Goal: Check status

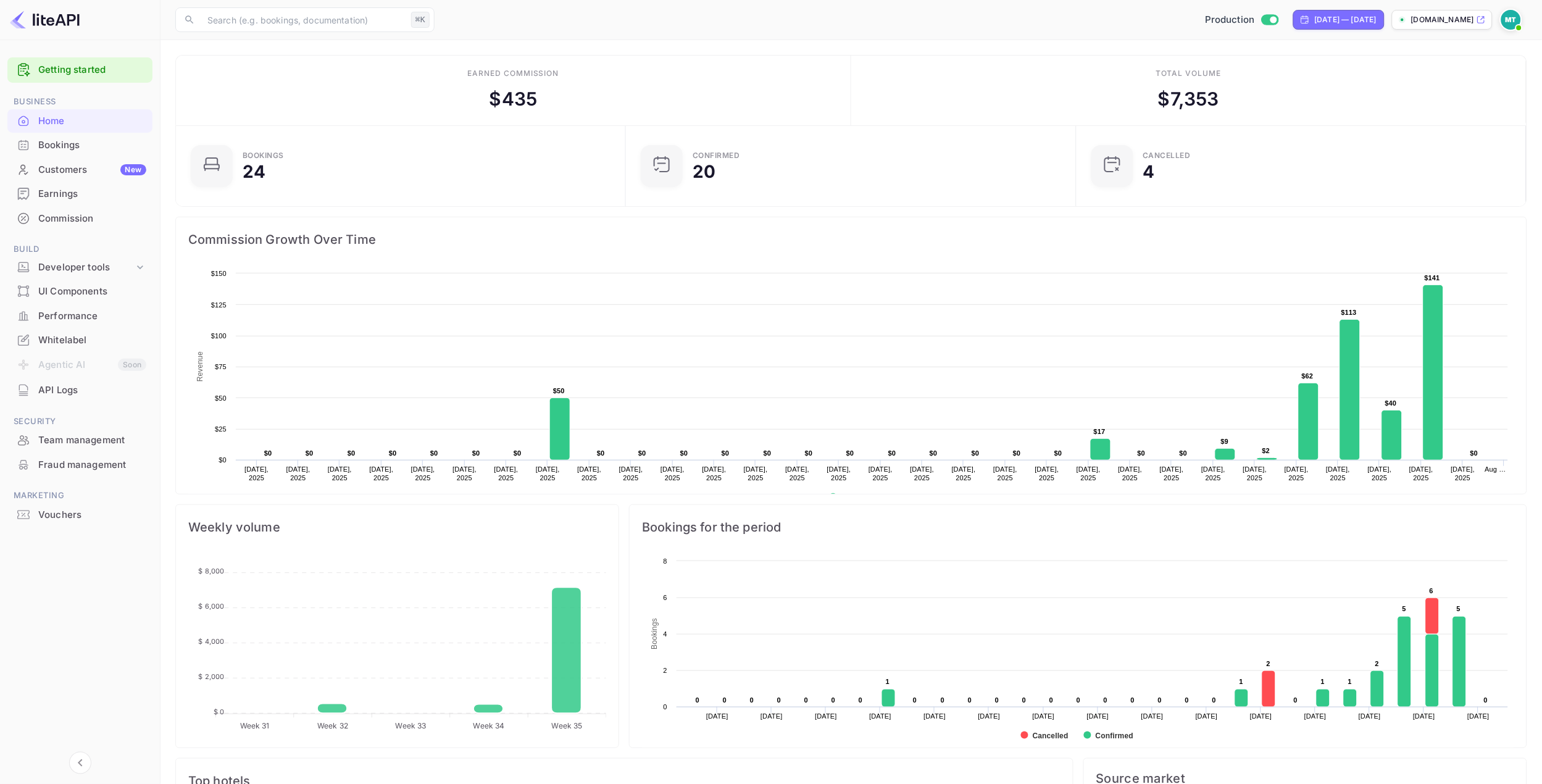
scroll to position [201, 442]
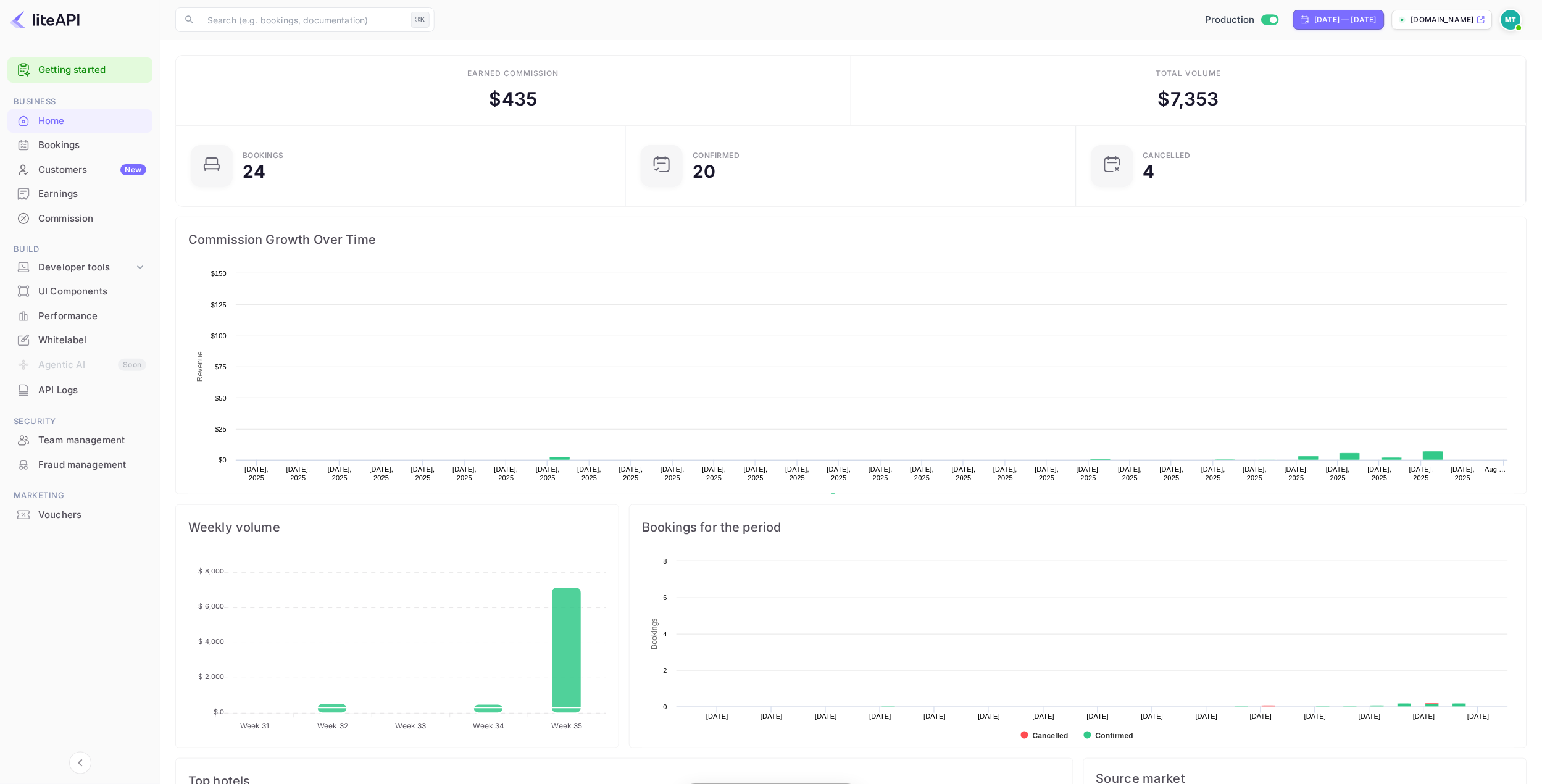
scroll to position [201, 442]
